Goal: Task Accomplishment & Management: Manage account settings

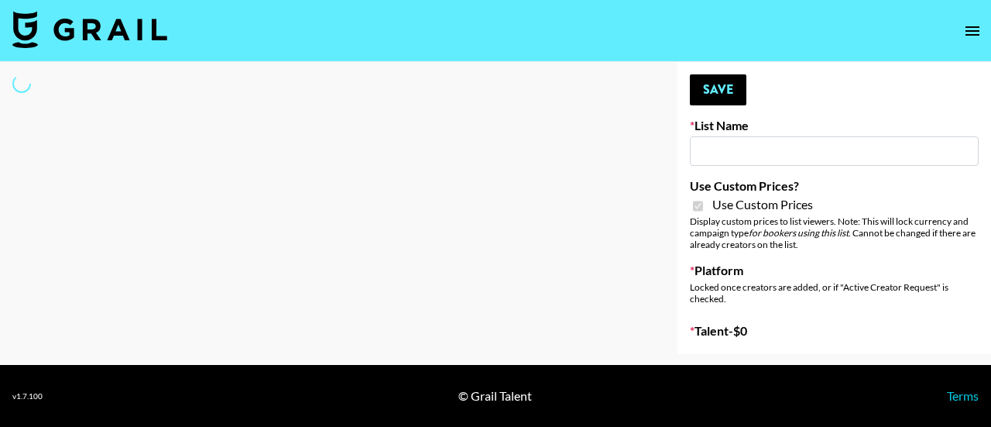
type input "House of Fab (9th Sept)"
checkbox input "true"
select select "Brand"
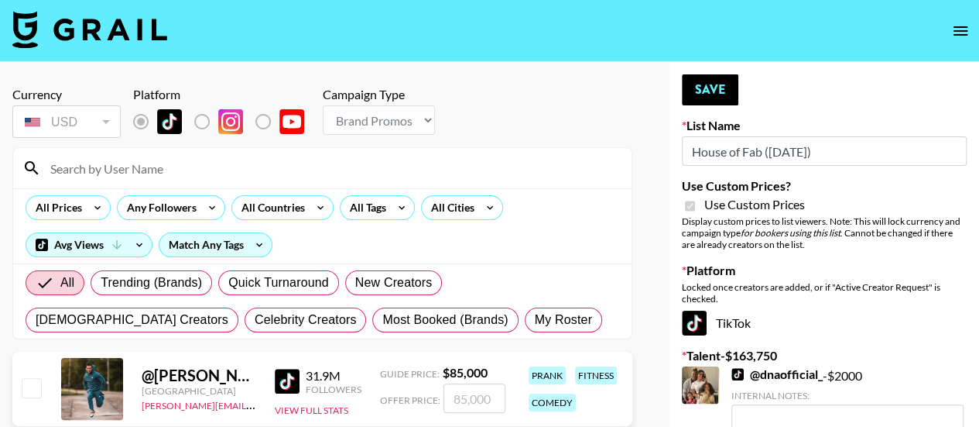
click at [286, 159] on input at bounding box center [331, 168] width 581 height 25
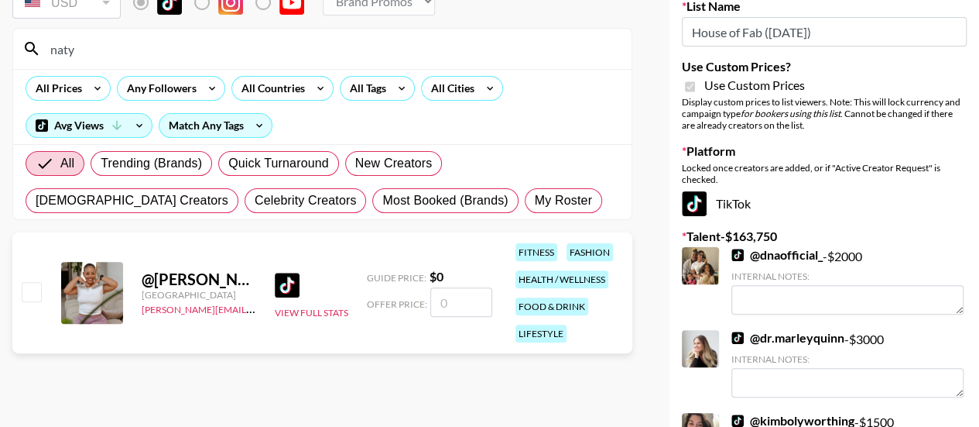
scroll to position [180, 0]
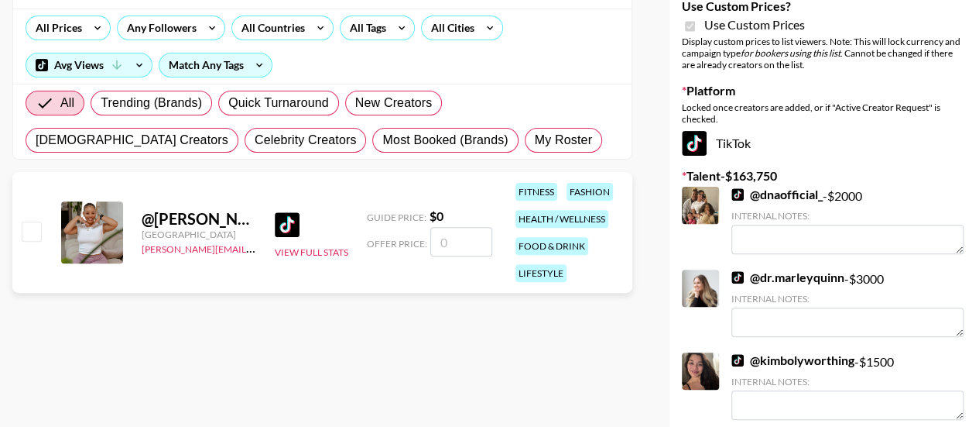
type input "naty"
click at [782, 359] on link "@ kimbolyworthing" at bounding box center [793, 359] width 123 height 15
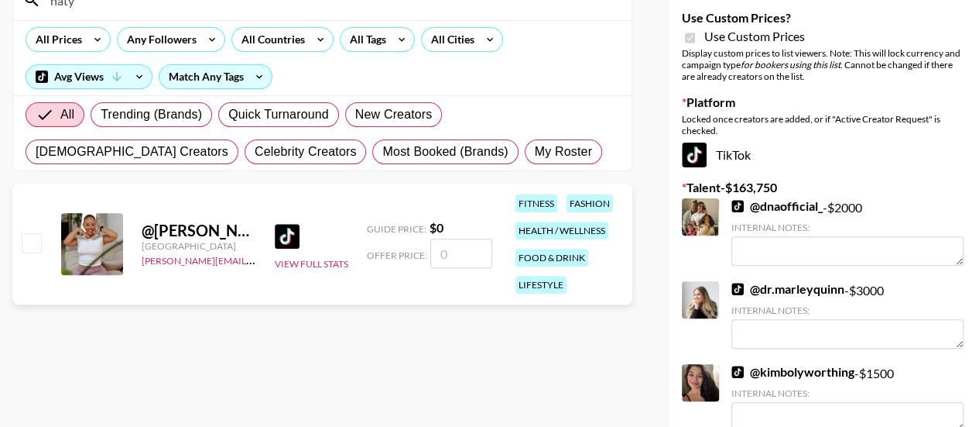
scroll to position [169, 0]
click at [443, 249] on input "number" at bounding box center [461, 252] width 62 height 29
checkbox input "true"
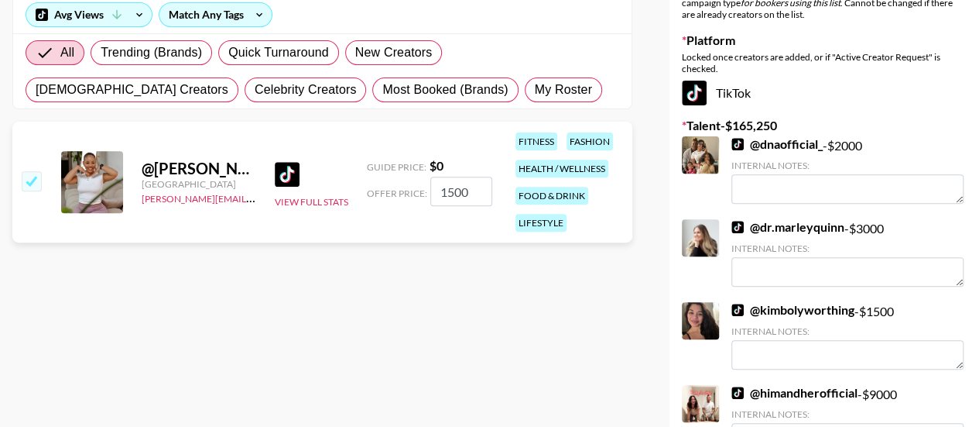
scroll to position [0, 0]
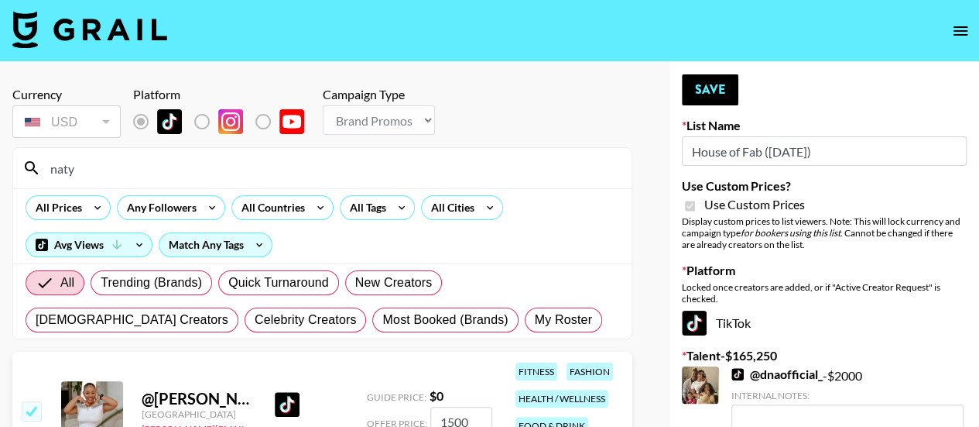
type input "1500"
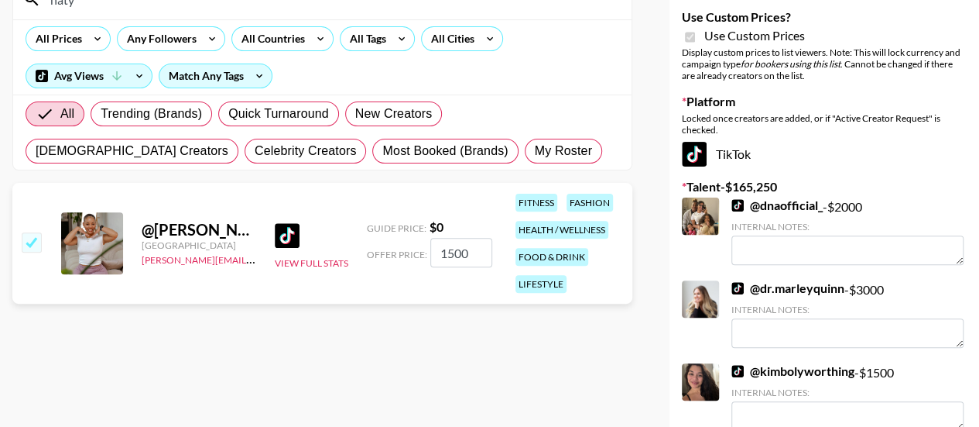
scroll to position [174, 0]
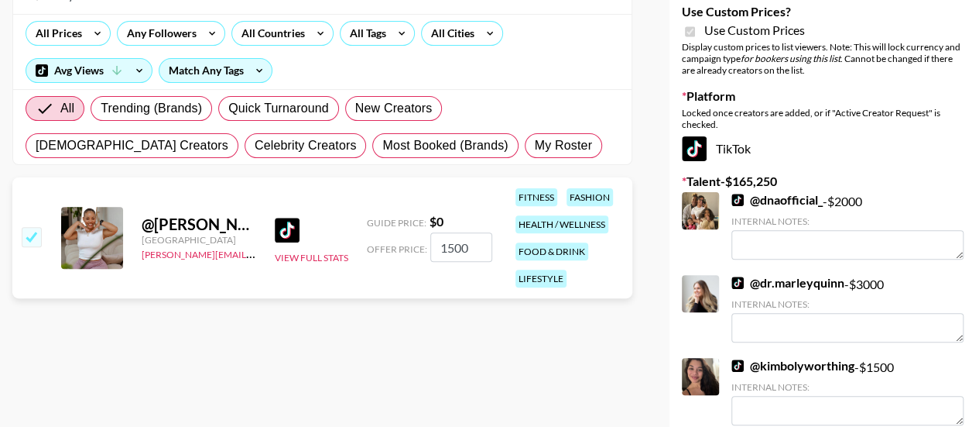
click at [32, 237] on input "checkbox" at bounding box center [31, 236] width 19 height 19
checkbox input "false"
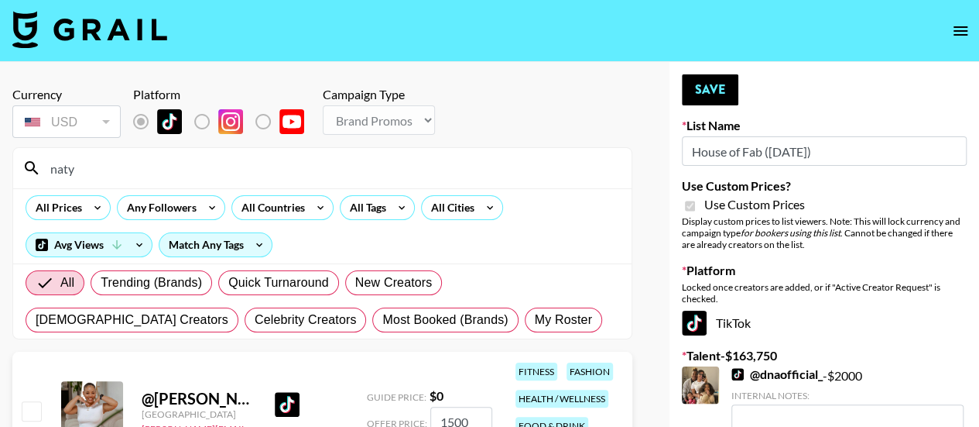
click at [82, 166] on input "naty" at bounding box center [331, 168] width 581 height 25
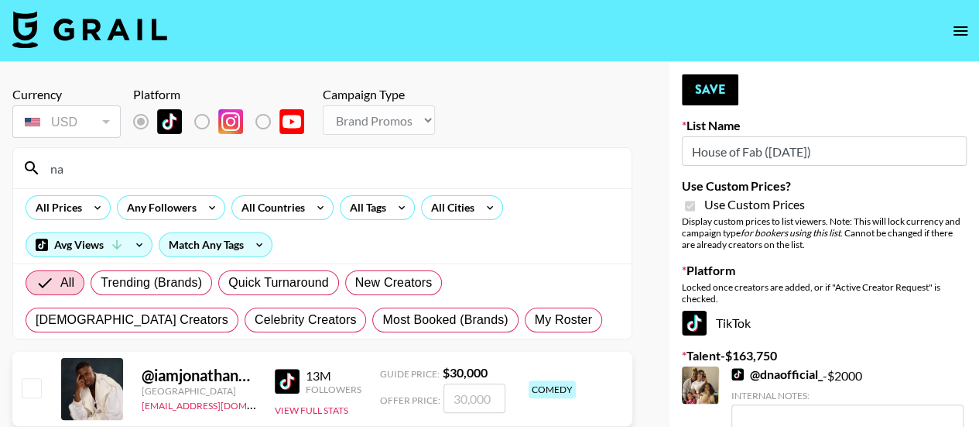
type input "n"
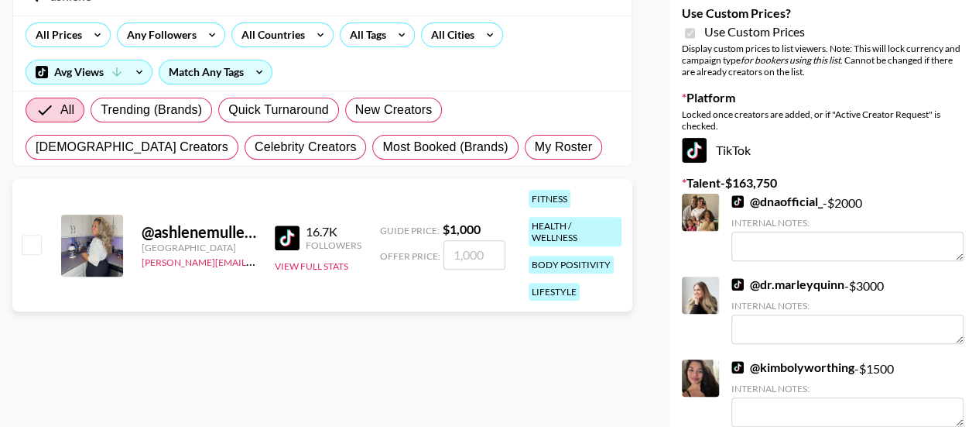
scroll to position [173, 0]
type input "ashlene"
click at [36, 245] on input "checkbox" at bounding box center [31, 243] width 19 height 19
checkbox input "true"
type input "1000"
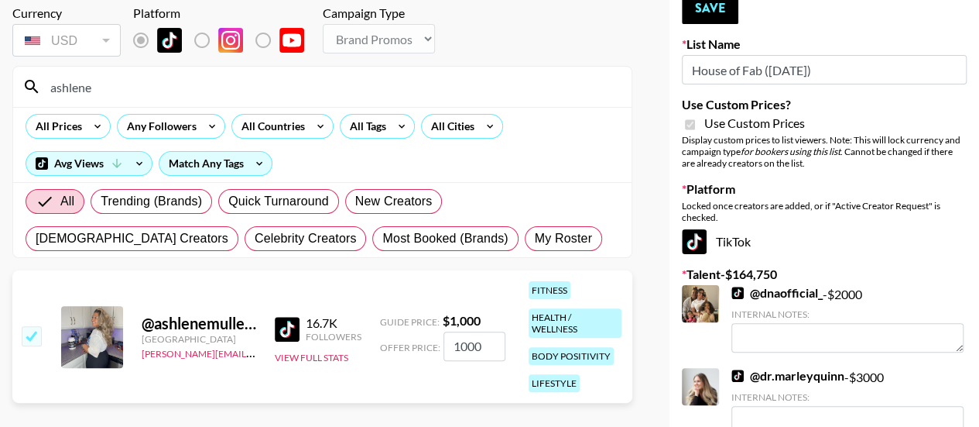
scroll to position [0, 0]
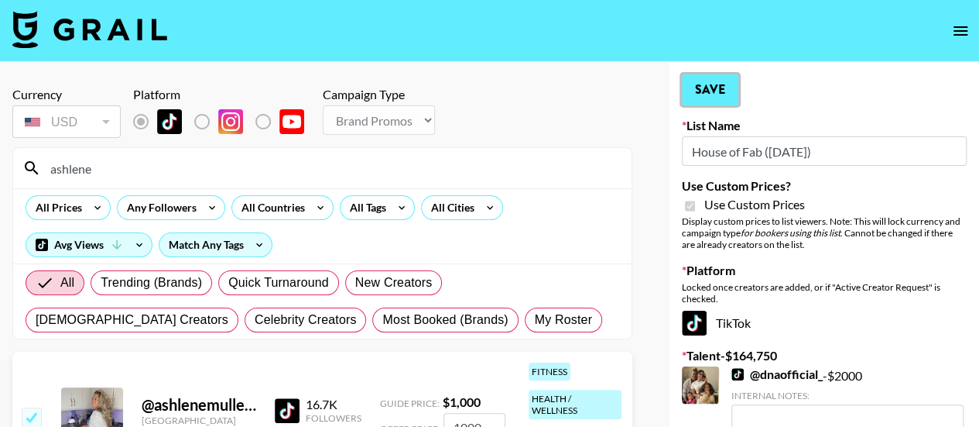
click at [708, 81] on button "Save" at bounding box center [710, 89] width 57 height 31
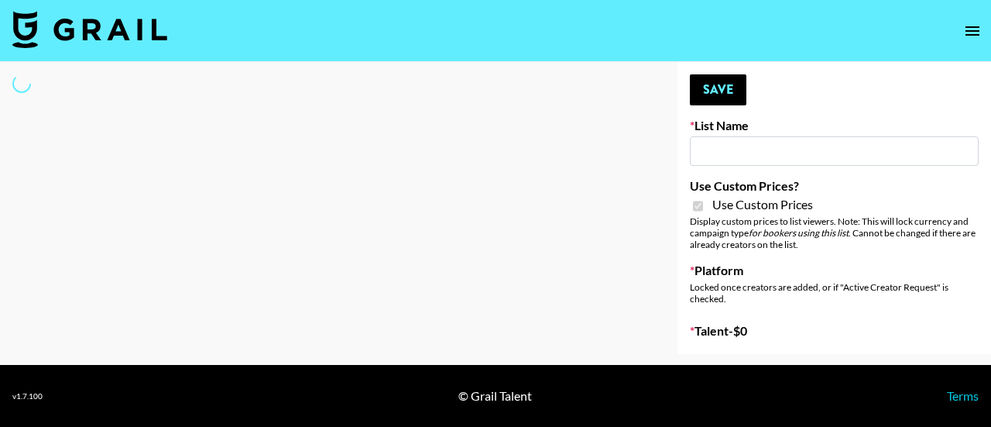
type input "ByHeart ([DATE])"
checkbox input "true"
select select "Brand"
type input "Super Power (9th Sept)"
checkbox input "true"
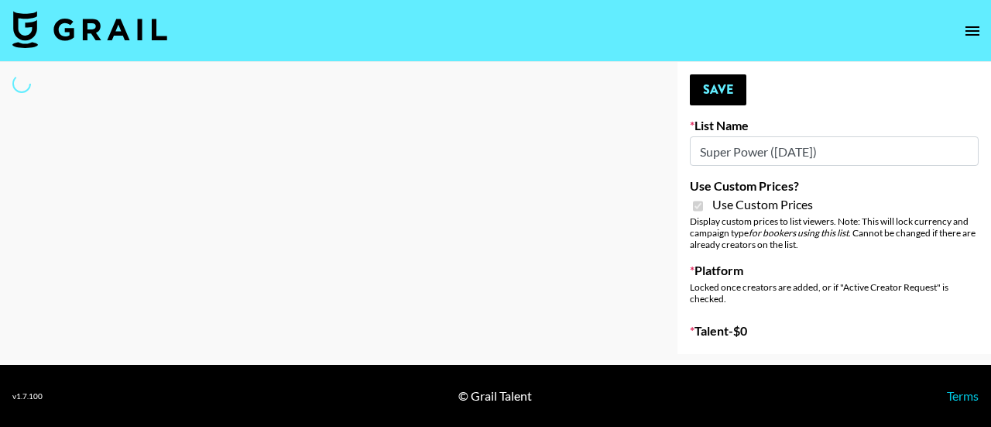
select select "Brand"
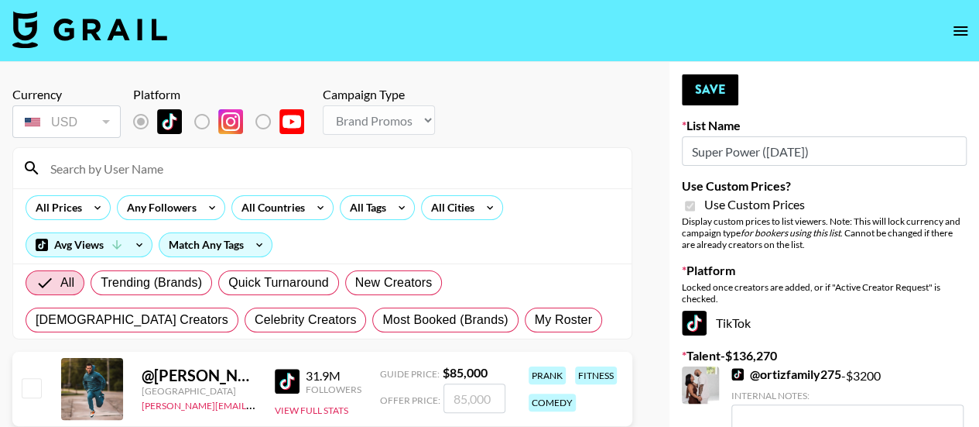
click at [86, 169] on input at bounding box center [331, 168] width 581 height 25
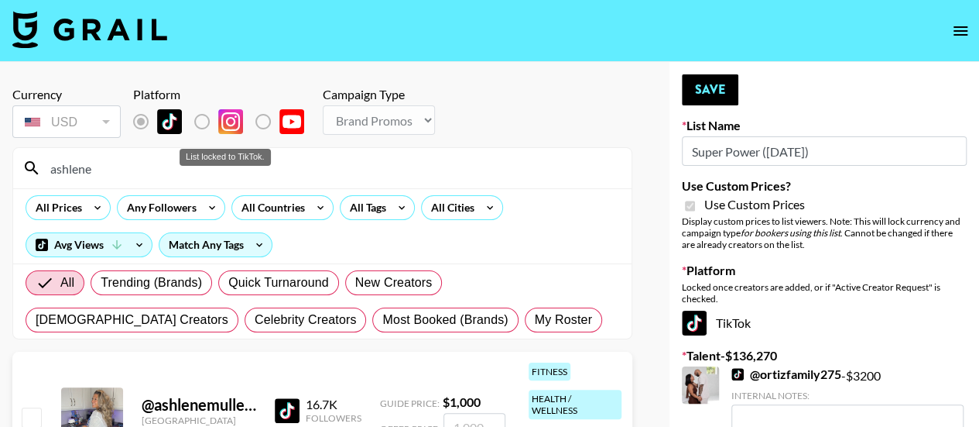
type input "ashlene"
click at [202, 120] on label "List locked to TikTok." at bounding box center [214, 121] width 57 height 33
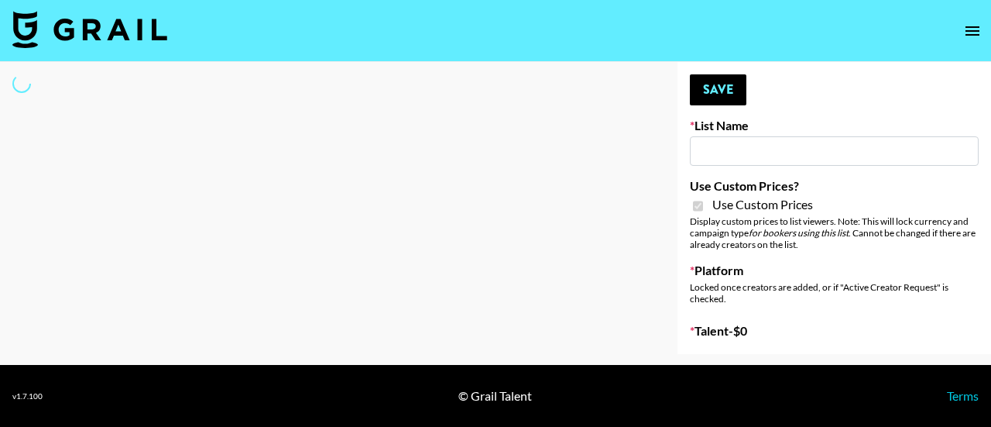
type input "Super Power ([DATE])"
checkbox input "true"
select select "Brand"
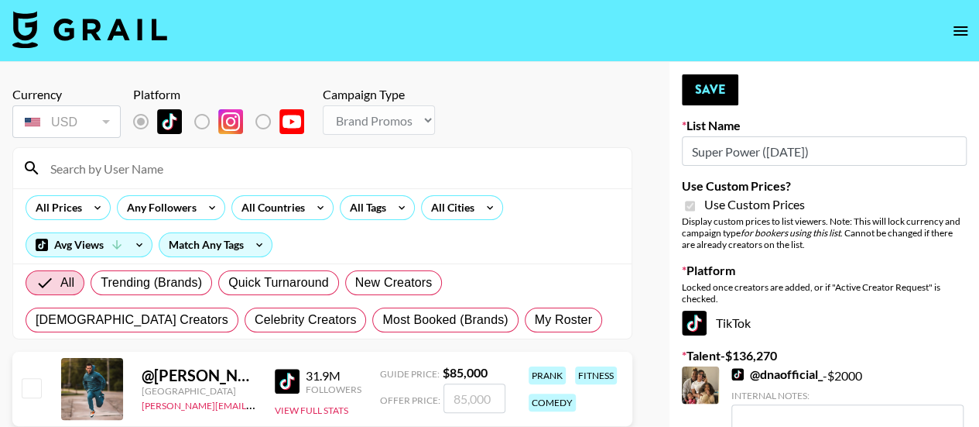
click at [241, 174] on input at bounding box center [331, 168] width 581 height 25
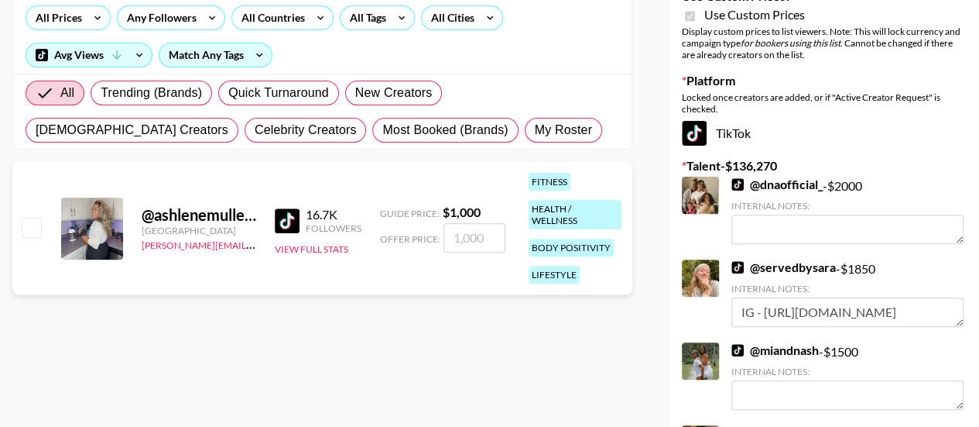
scroll to position [190, 0]
type input "ashlene"
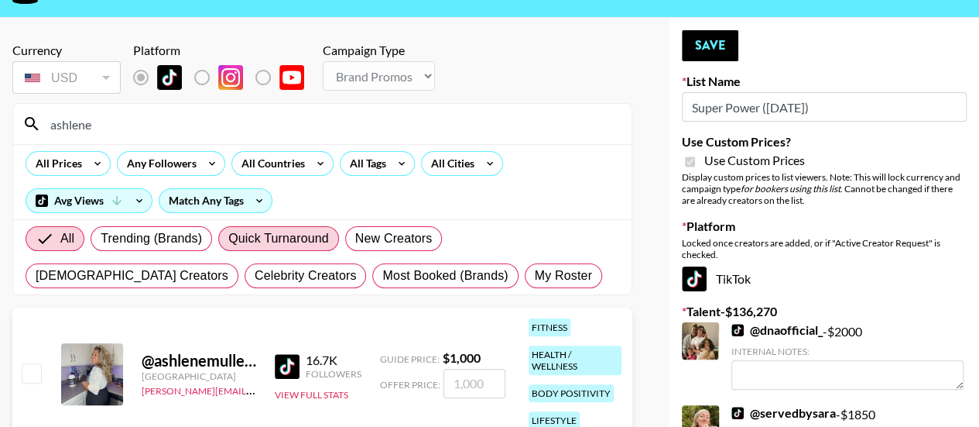
scroll to position [43, 0]
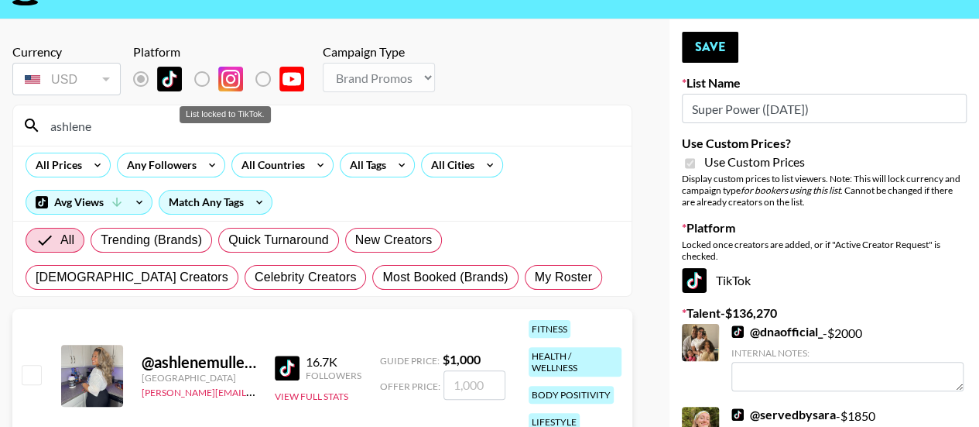
click at [197, 76] on label "List locked to TikTok." at bounding box center [214, 79] width 57 height 33
